Goal: Communication & Community: Answer question/provide support

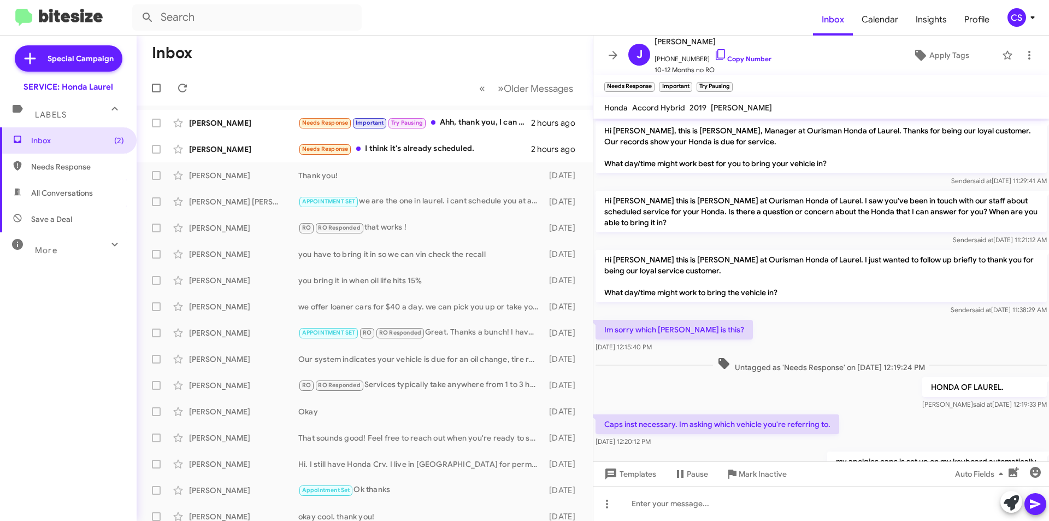
scroll to position [189, 0]
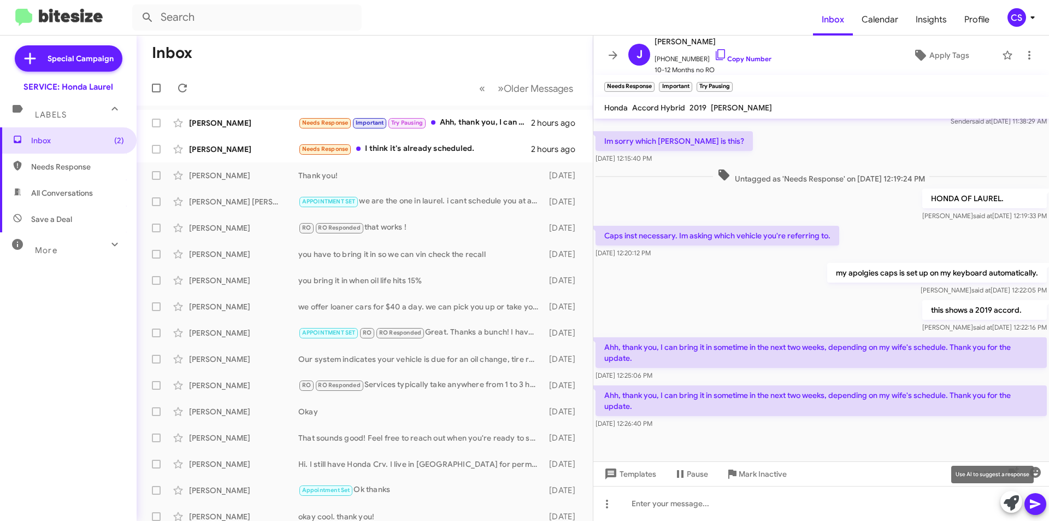
click at [1018, 502] on icon at bounding box center [1011, 502] width 15 height 15
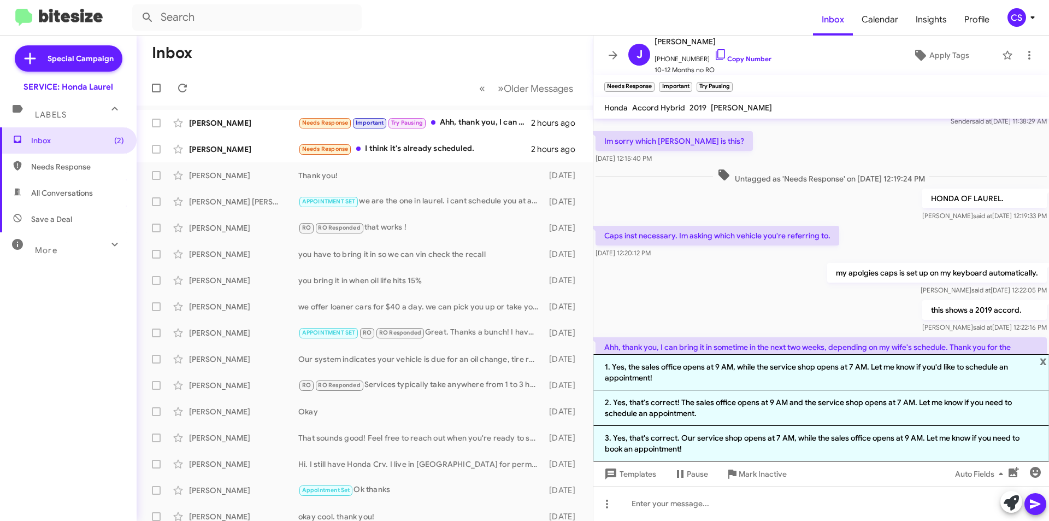
scroll to position [296, 0]
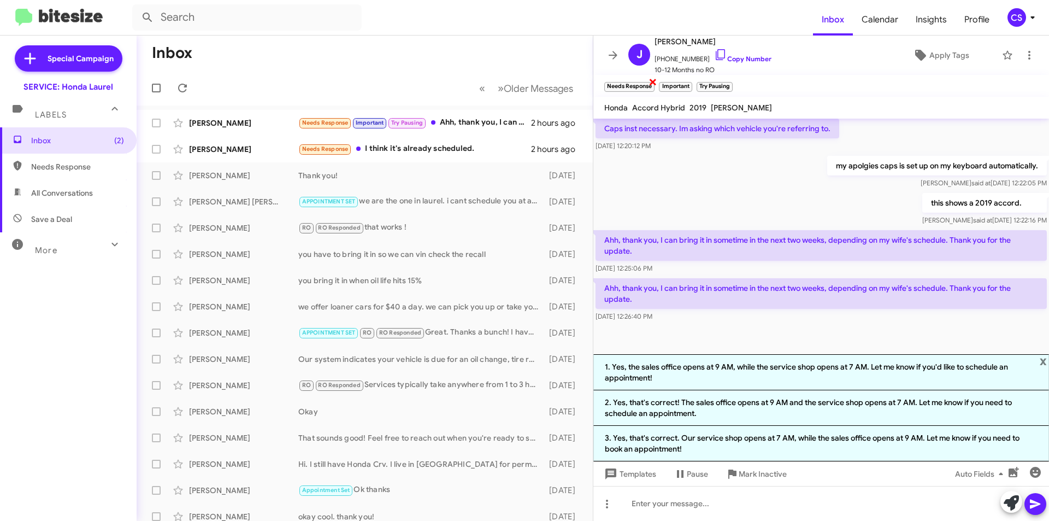
click at [653, 80] on span "×" at bounding box center [653, 81] width 9 height 13
click at [637, 80] on span "×" at bounding box center [635, 81] width 9 height 13
click at [639, 79] on span "×" at bounding box center [639, 81] width 9 height 13
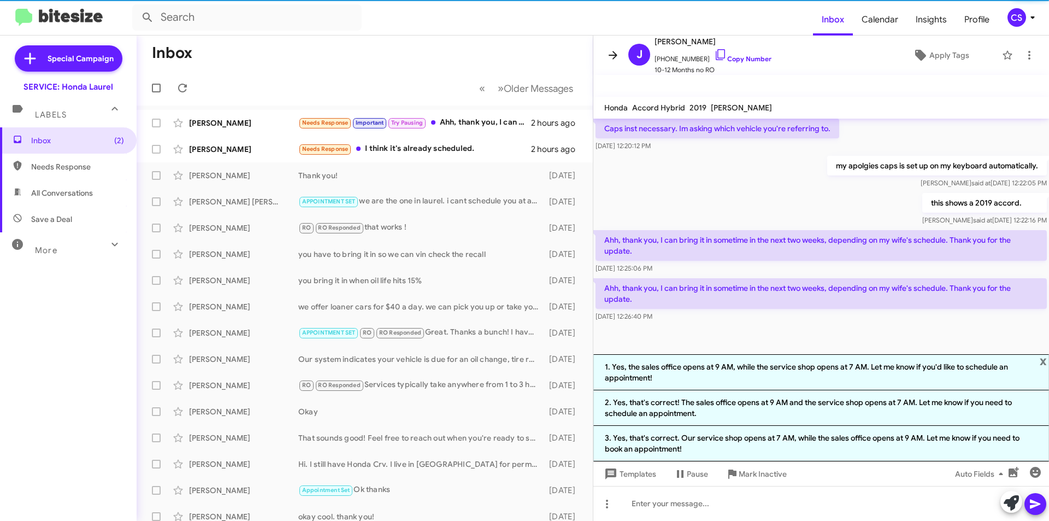
click at [616, 58] on icon at bounding box center [613, 55] width 13 height 13
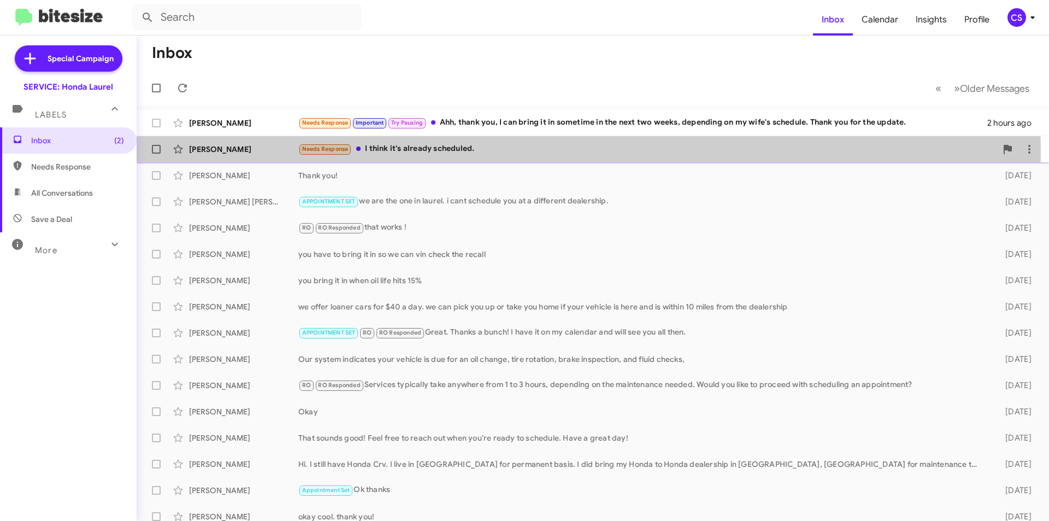
click at [466, 154] on div "Needs Response I think it's already scheduled." at bounding box center [647, 149] width 698 height 13
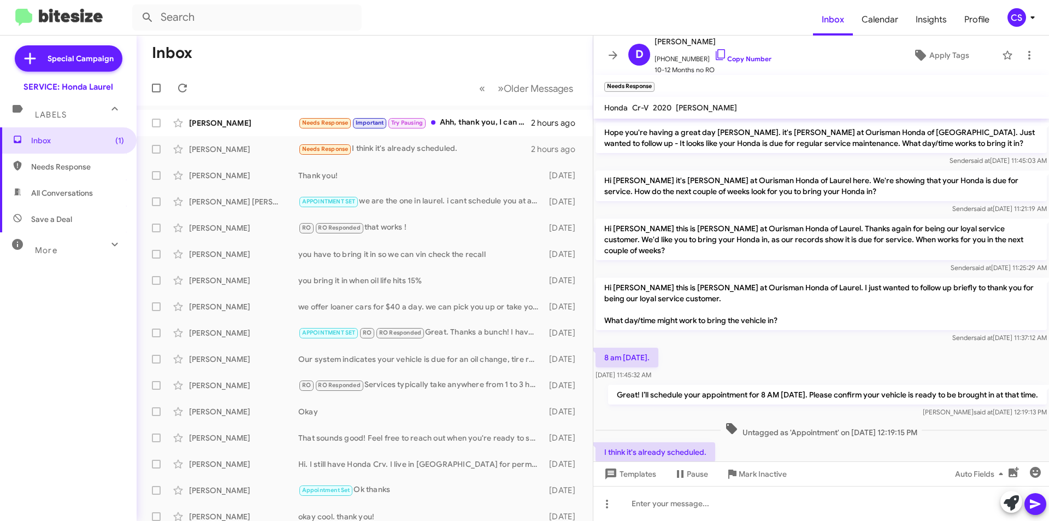
scroll to position [109, 0]
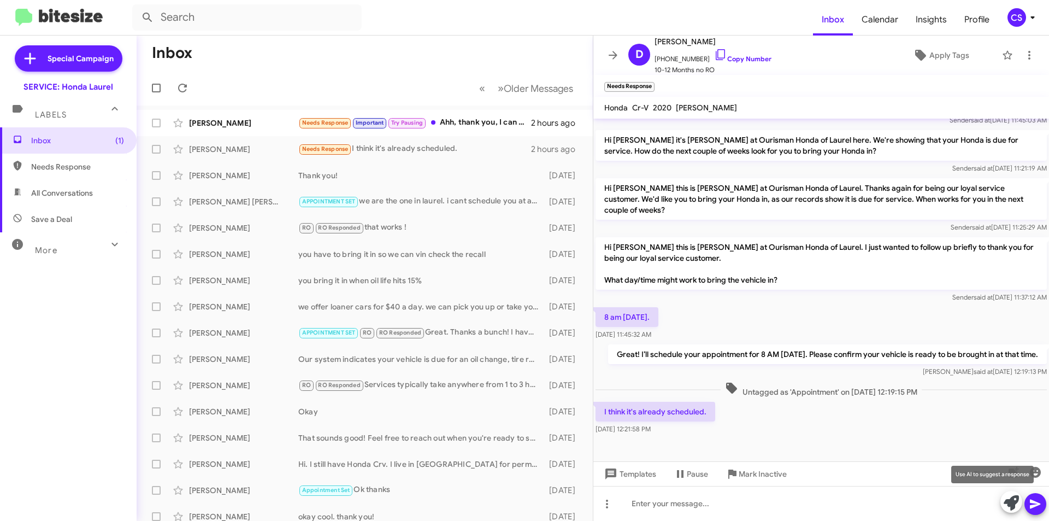
click at [1010, 501] on icon at bounding box center [1011, 502] width 15 height 15
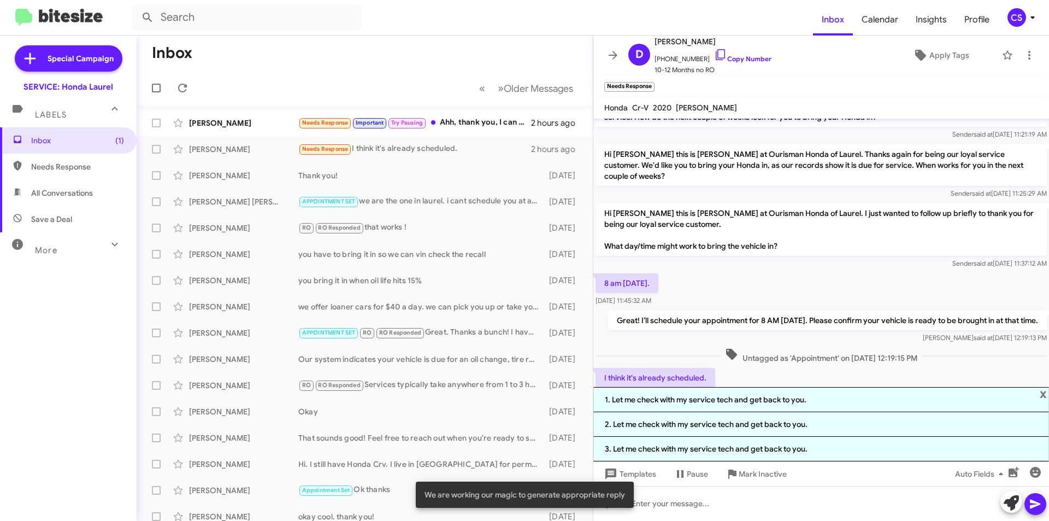
scroll to position [183, 0]
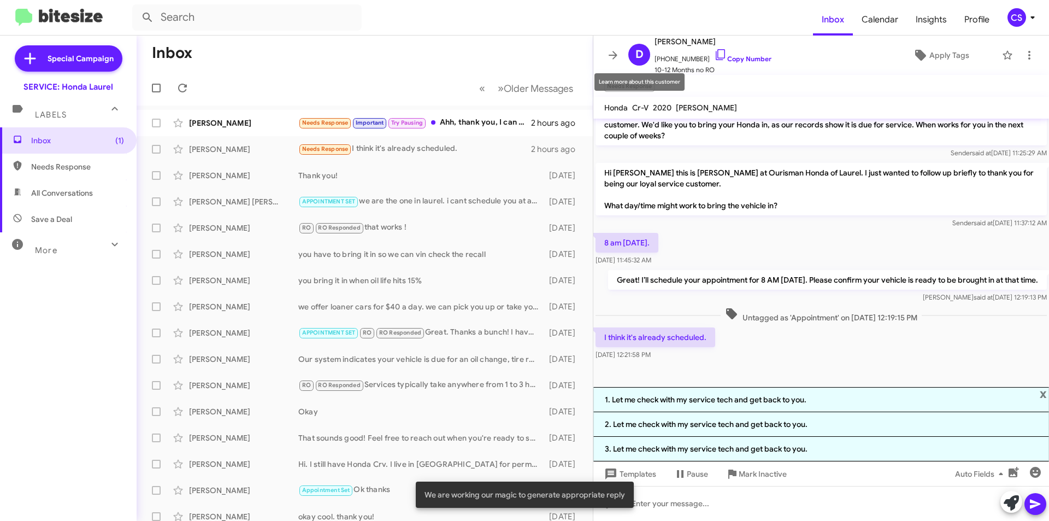
click at [691, 84] on mat-tooltip-component "Learn more about this customer" at bounding box center [639, 82] width 105 height 33
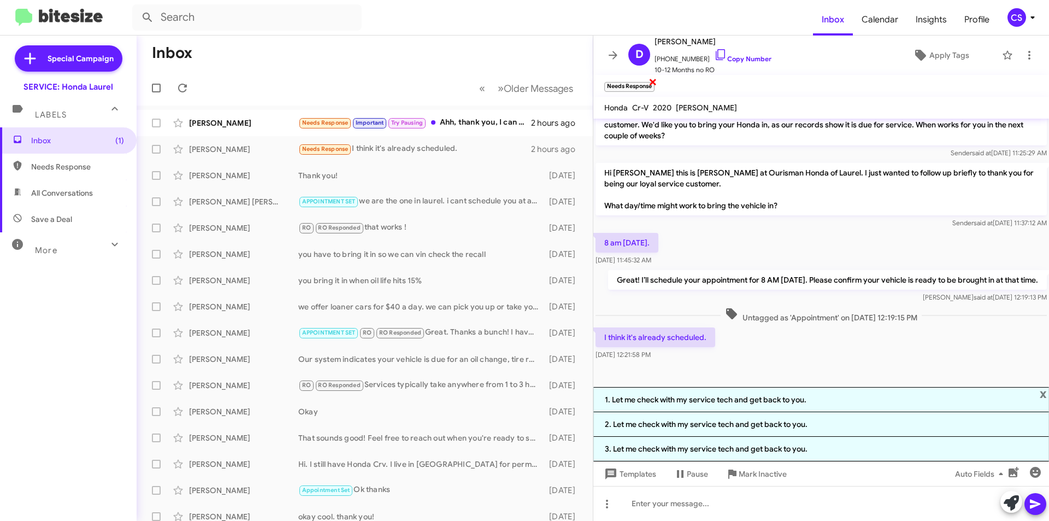
click at [654, 81] on span "×" at bounding box center [653, 81] width 9 height 13
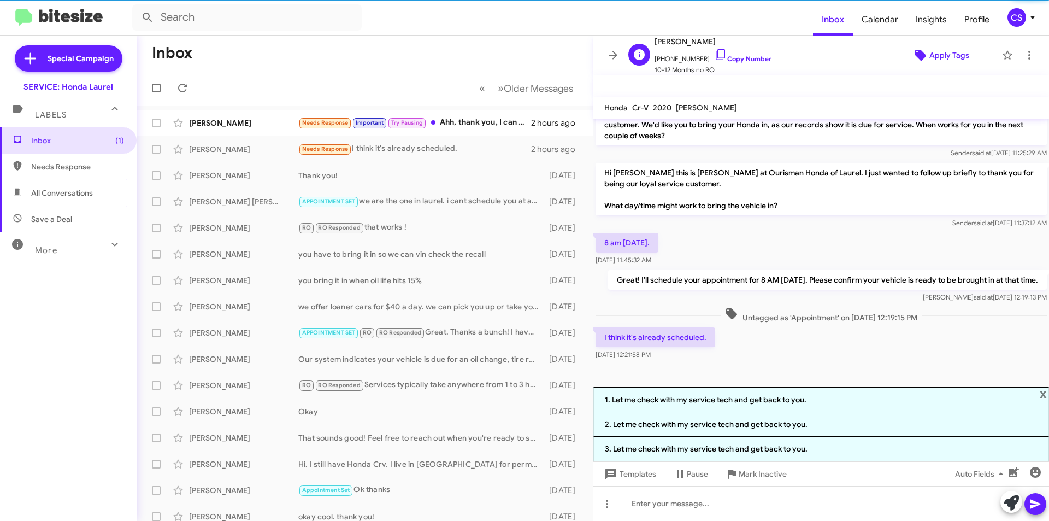
click at [930, 45] on span "Apply Tags" at bounding box center [950, 55] width 40 height 20
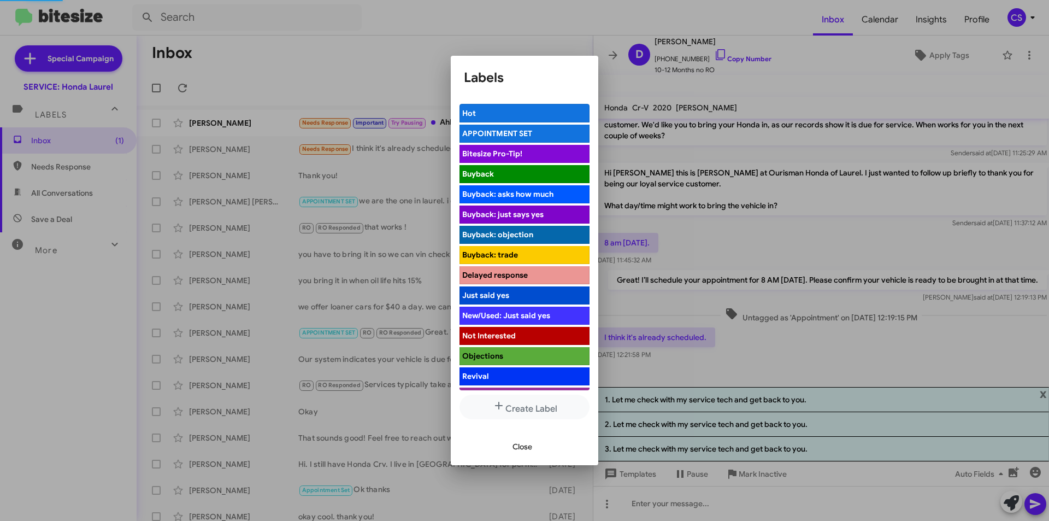
click at [477, 130] on span "APPOINTMENT SET" at bounding box center [497, 133] width 70 height 10
drag, startPoint x: 378, startPoint y: 79, endPoint x: 111, endPoint y: 7, distance: 276.3
click at [374, 77] on div at bounding box center [524, 260] width 1049 height 521
